Goal: Information Seeking & Learning: Learn about a topic

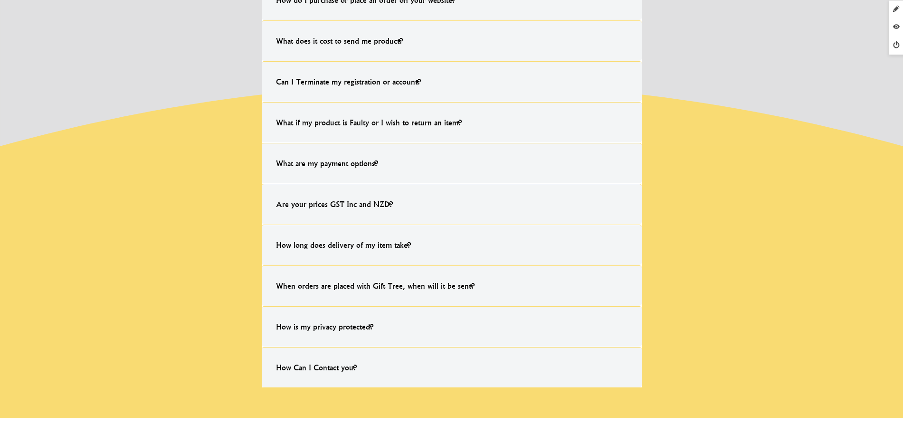
scroll to position [534, 0]
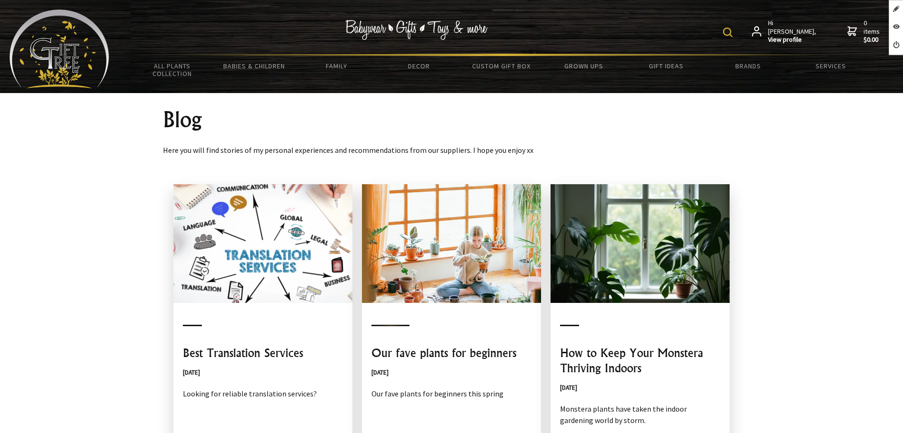
scroll to position [297, 0]
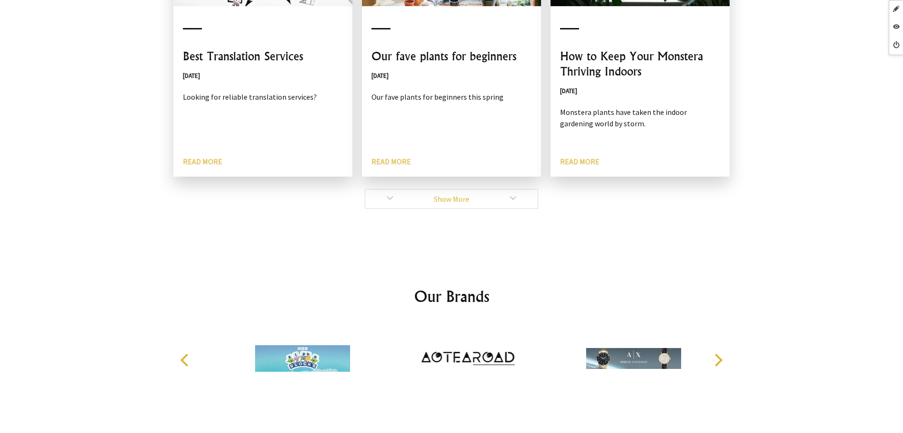
click at [387, 201] on link "Show More" at bounding box center [451, 199] width 173 height 20
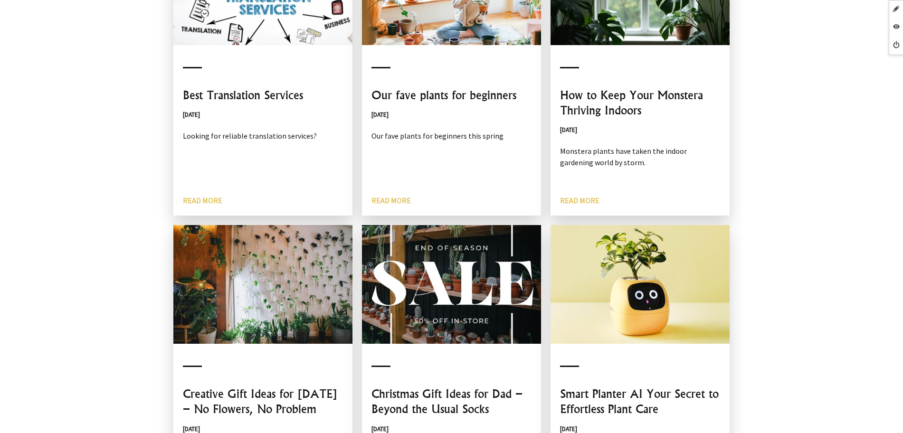
scroll to position [238, 0]
